Goal: Navigation & Orientation: Find specific page/section

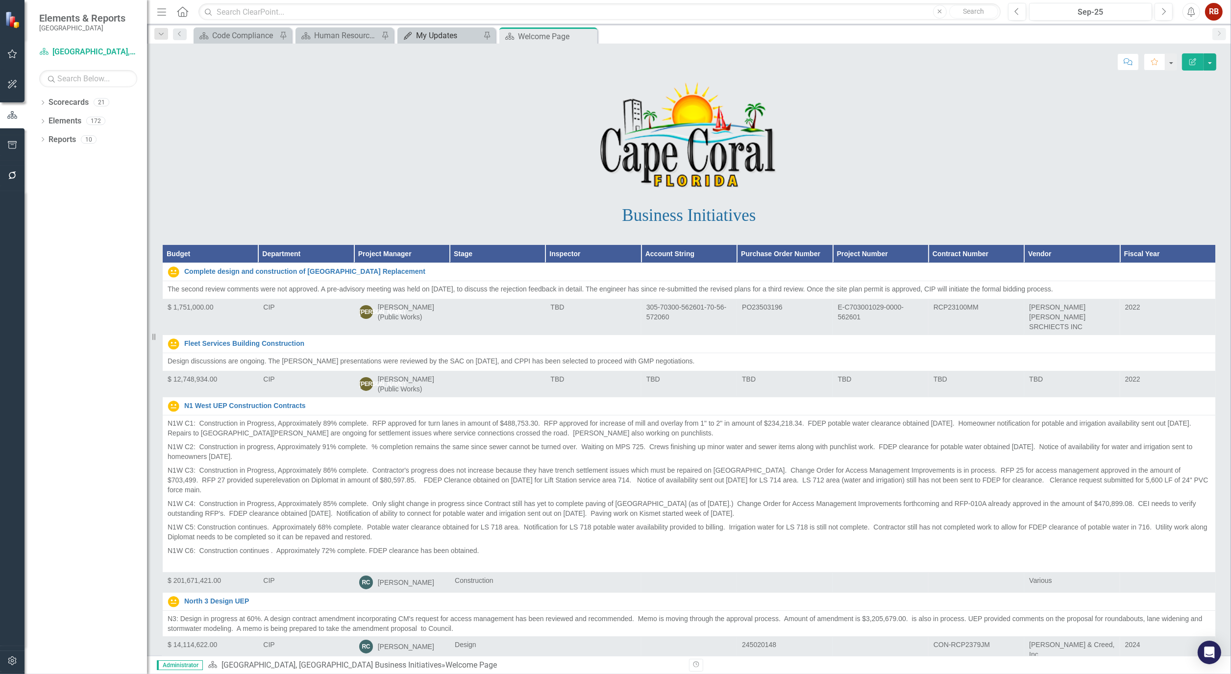
click at [450, 34] on div "My Updates" at bounding box center [448, 35] width 65 height 12
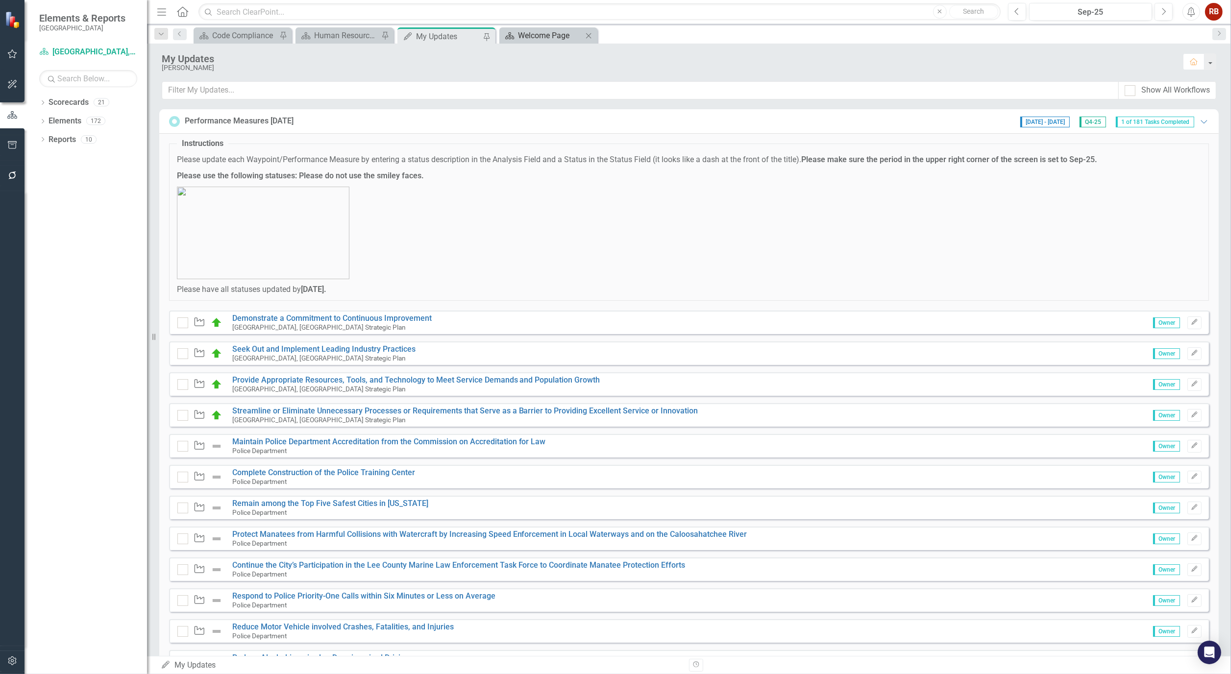
click at [533, 33] on div "Welcome Page" at bounding box center [550, 35] width 65 height 12
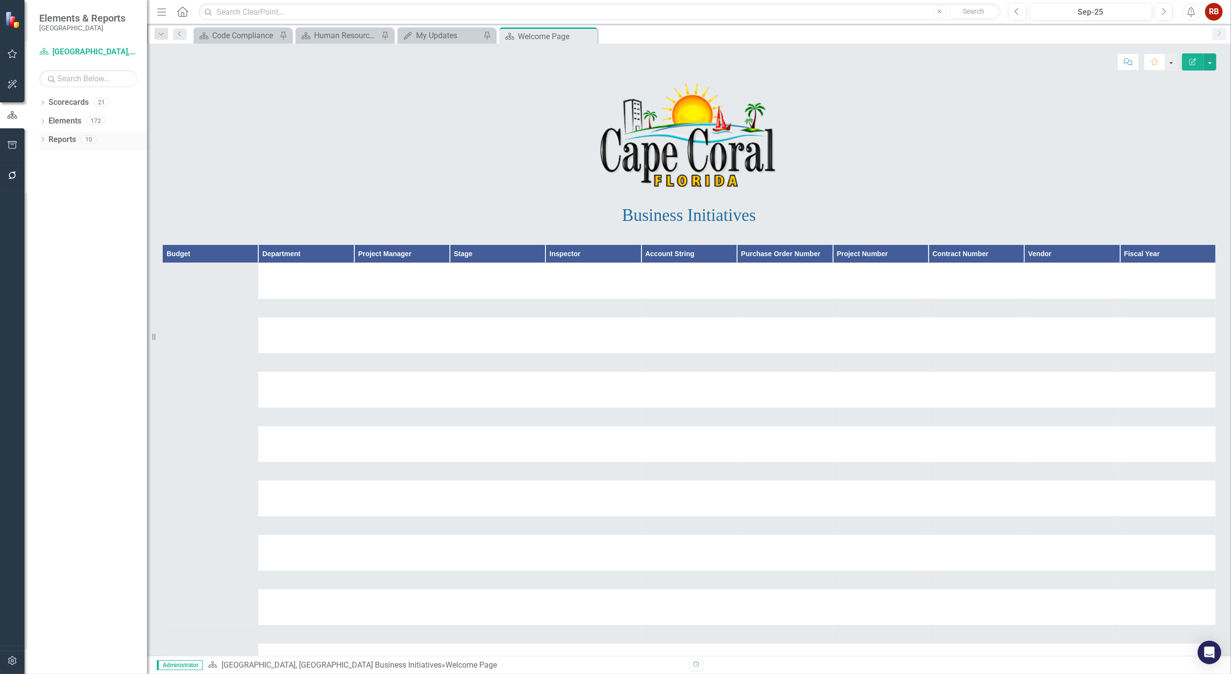
click at [40, 136] on div "Dropdown Reports 10" at bounding box center [93, 141] width 108 height 19
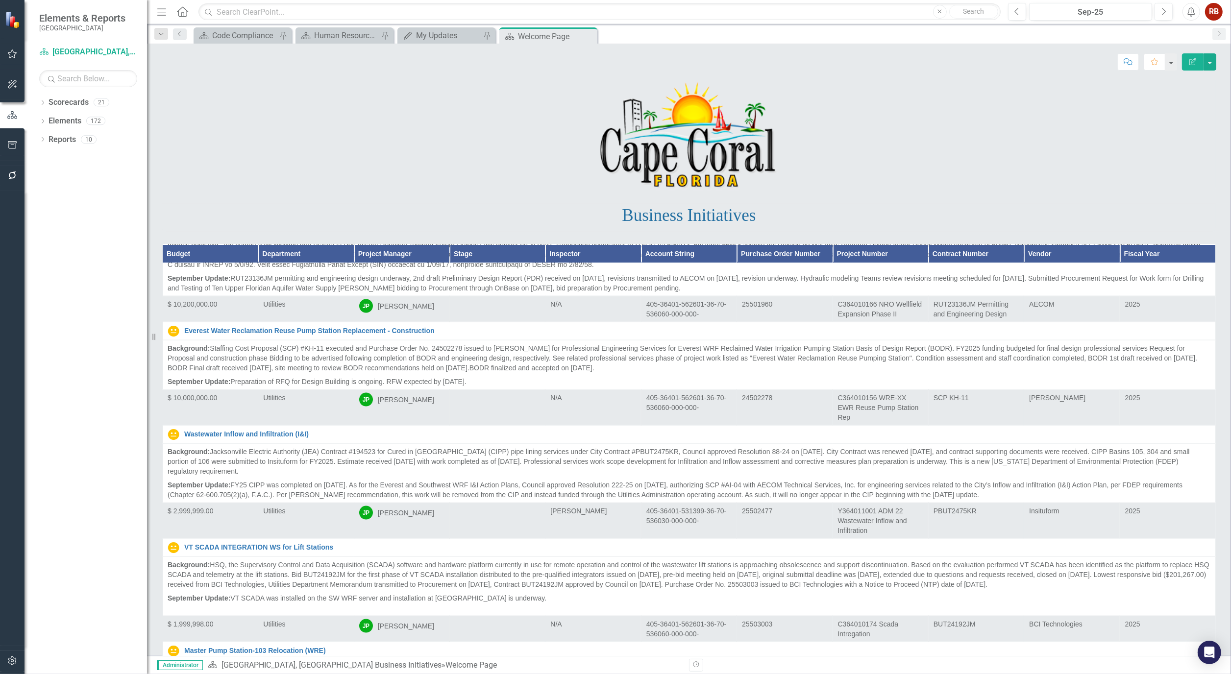
scroll to position [13344, 0]
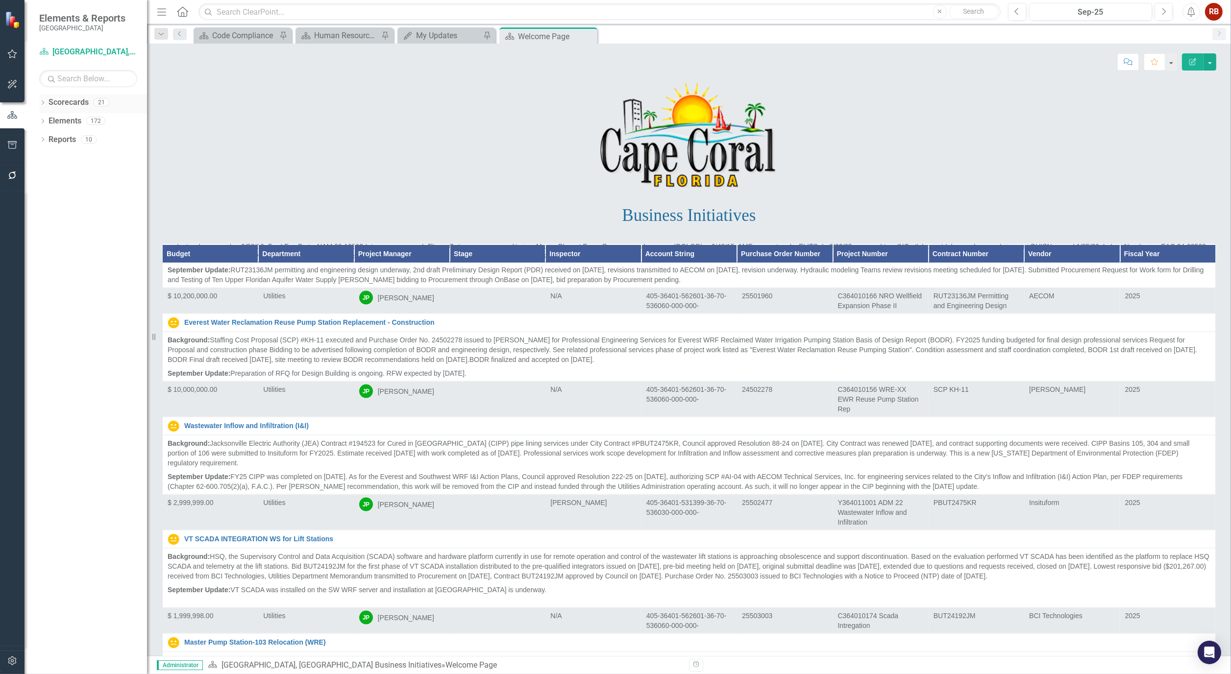
click at [43, 98] on div "Dropdown Scorecards 21" at bounding box center [93, 104] width 108 height 19
click at [43, 102] on icon at bounding box center [43, 102] width 2 height 4
click at [77, 135] on link "[GEOGRAPHIC_DATA], [GEOGRAPHIC_DATA] Strategic Plan" at bounding box center [100, 139] width 93 height 11
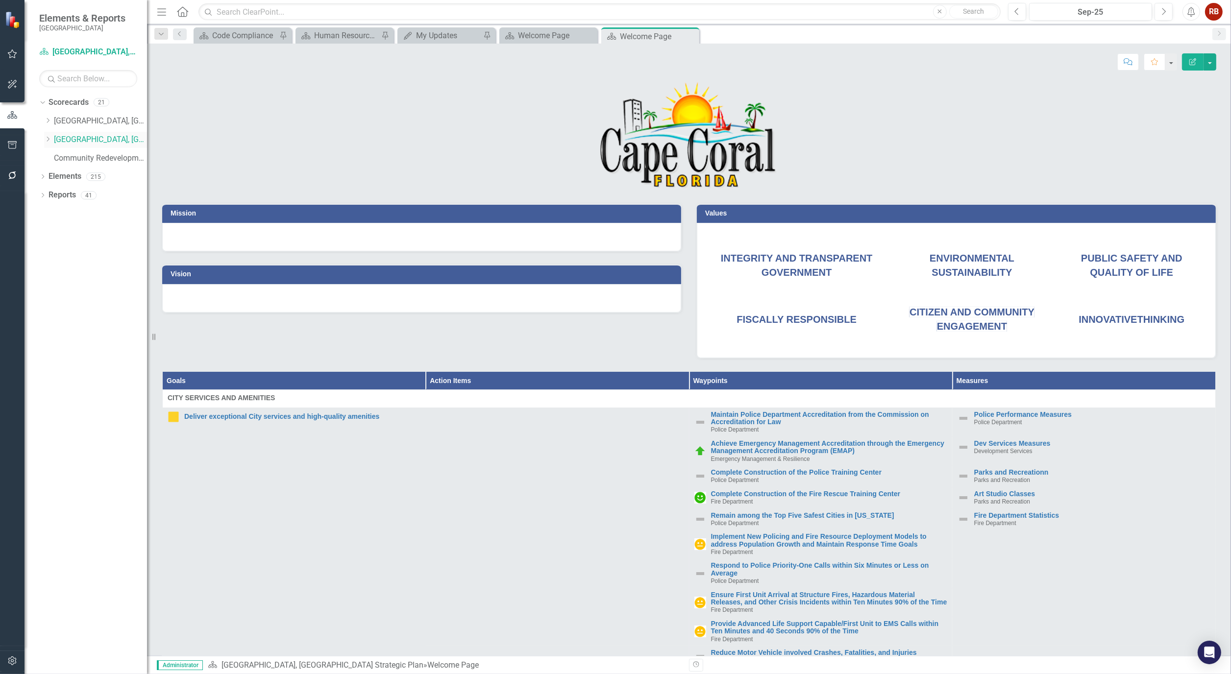
click at [47, 138] on icon "Dropdown" at bounding box center [47, 139] width 7 height 6
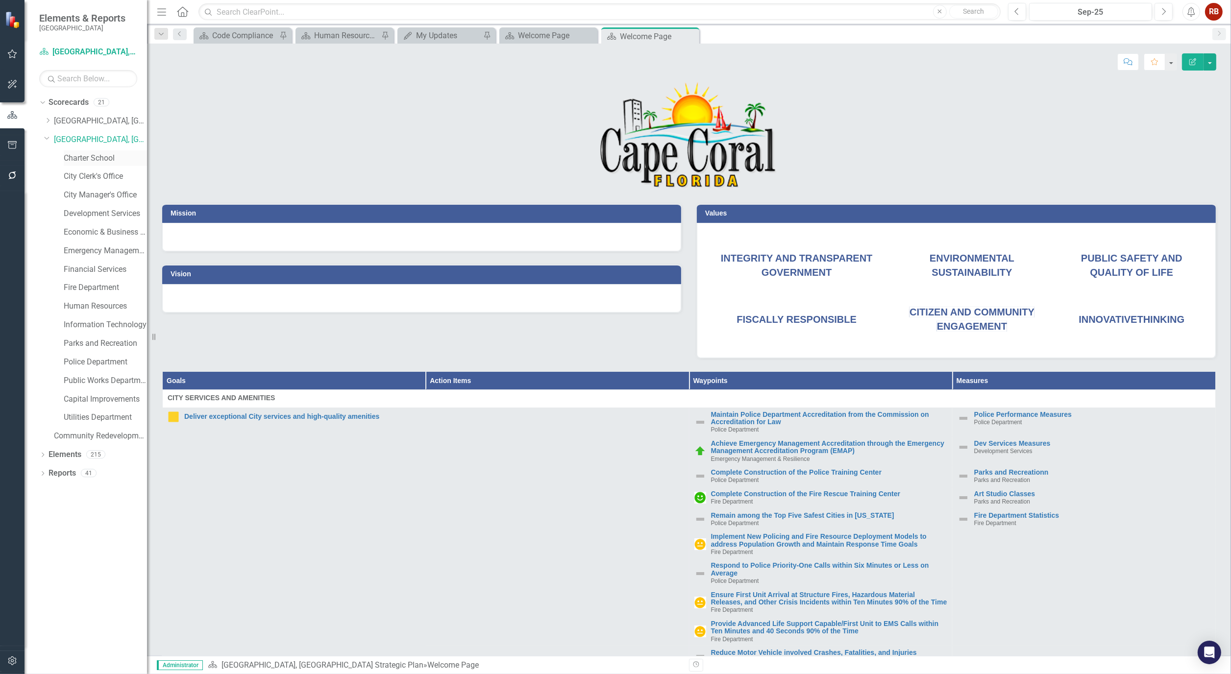
click at [79, 153] on link "Charter School" at bounding box center [105, 158] width 83 height 11
